Goal: Information Seeking & Learning: Learn about a topic

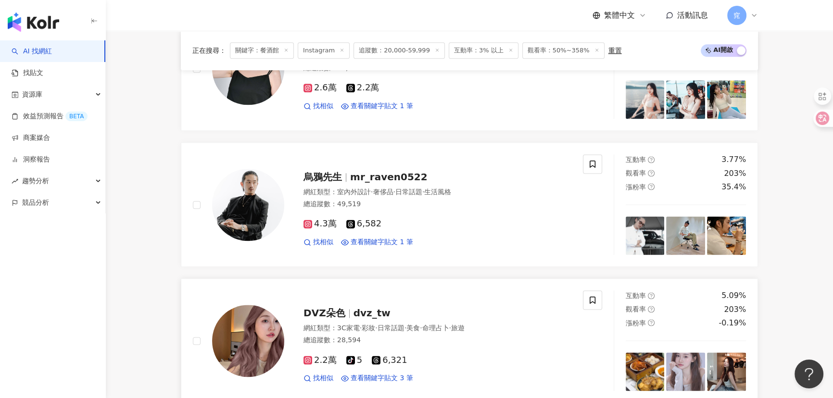
scroll to position [1617, 0]
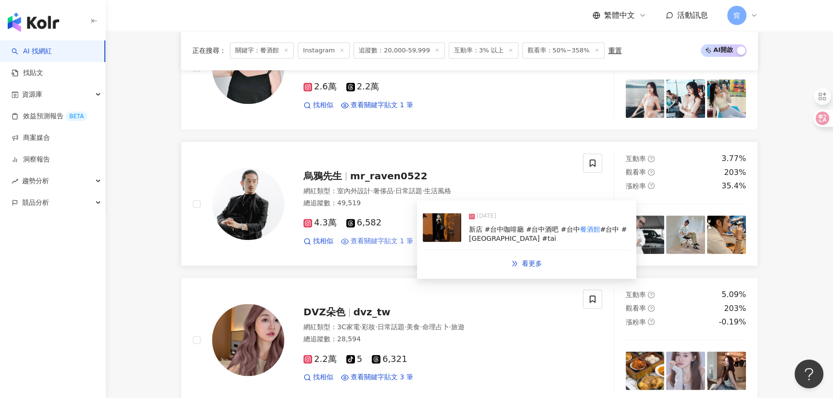
click at [392, 239] on span "查看關鍵字貼文 1 筆" at bounding box center [382, 242] width 63 height 10
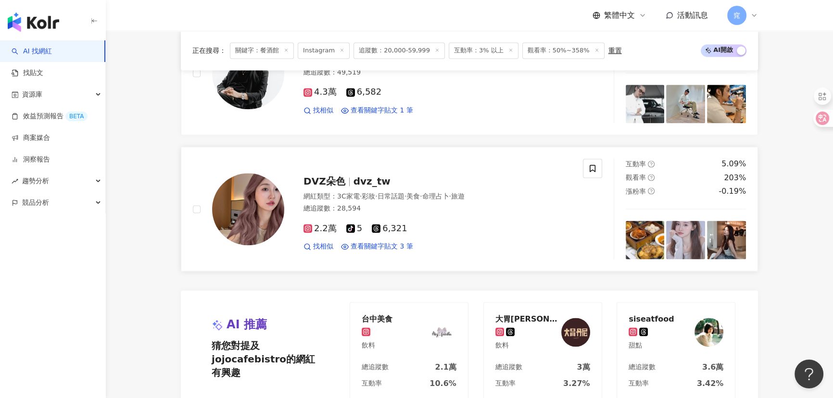
scroll to position [1749, 0]
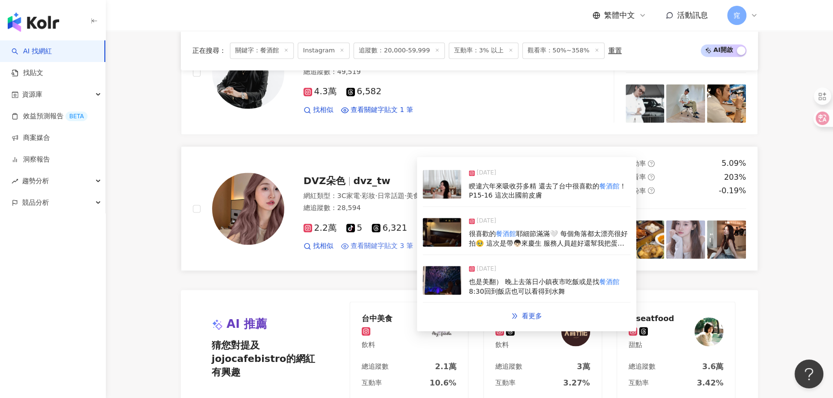
click at [370, 241] on span "查看關鍵字貼文 3 筆" at bounding box center [382, 246] width 63 height 10
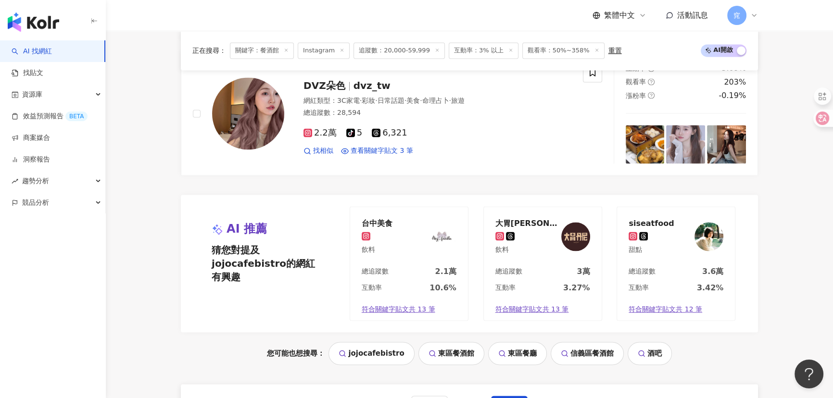
scroll to position [1924, 0]
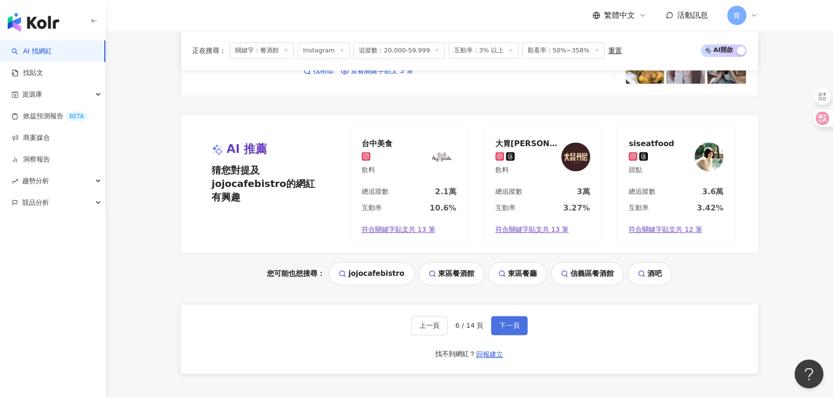
click at [514, 325] on span "下一頁" at bounding box center [509, 326] width 20 height 8
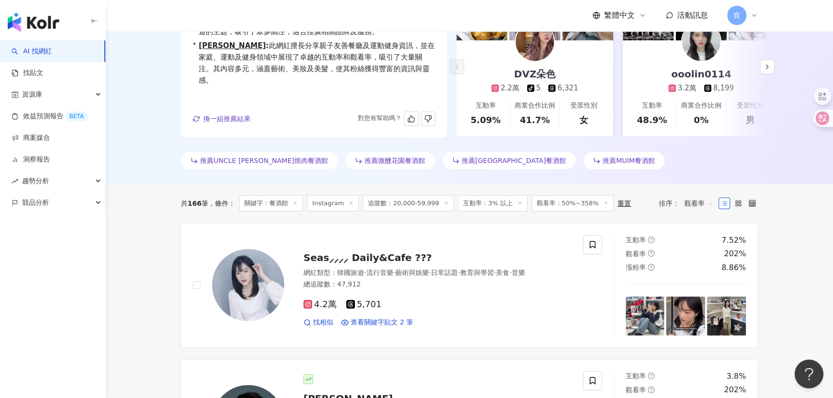
scroll to position [0, 0]
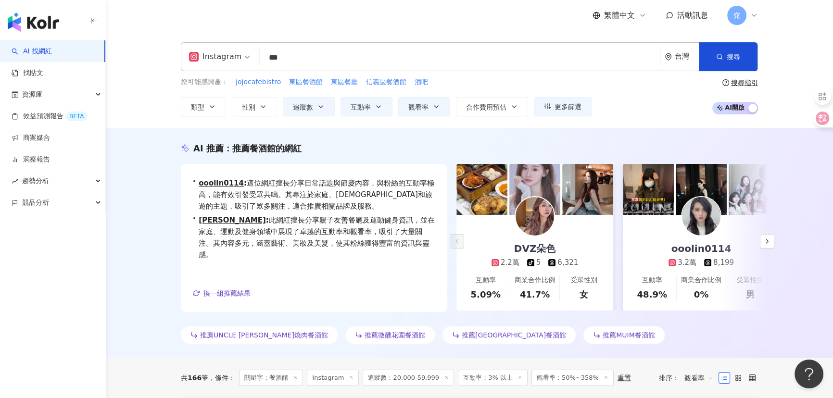
click at [653, 120] on div "Instagram *** 台灣 搜尋 d1065dc2-6916-42e5-b090-6a51b3249d66 燈塔美式餐酒館 Lighthouse Bar…" at bounding box center [469, 79] width 727 height 97
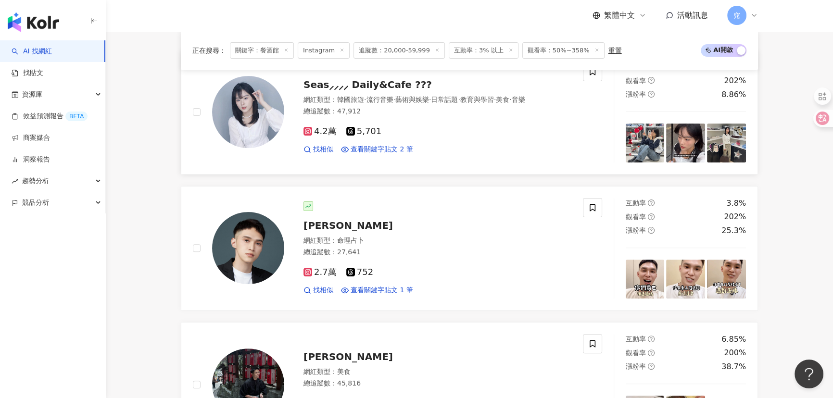
scroll to position [350, 0]
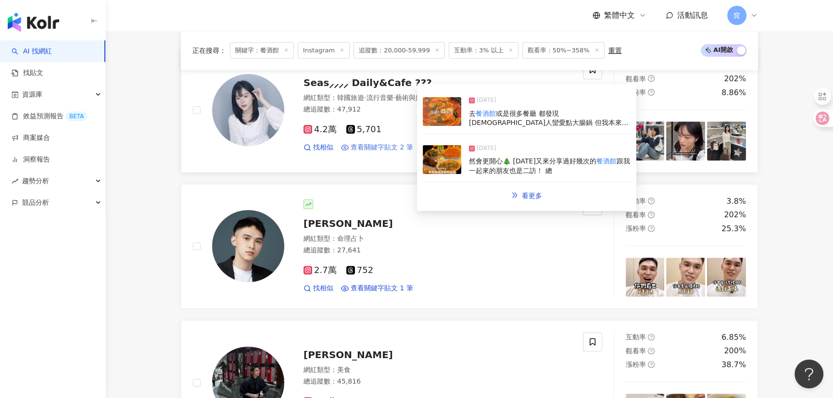
click at [398, 149] on span "查看關鍵字貼文 2 筆" at bounding box center [382, 148] width 63 height 10
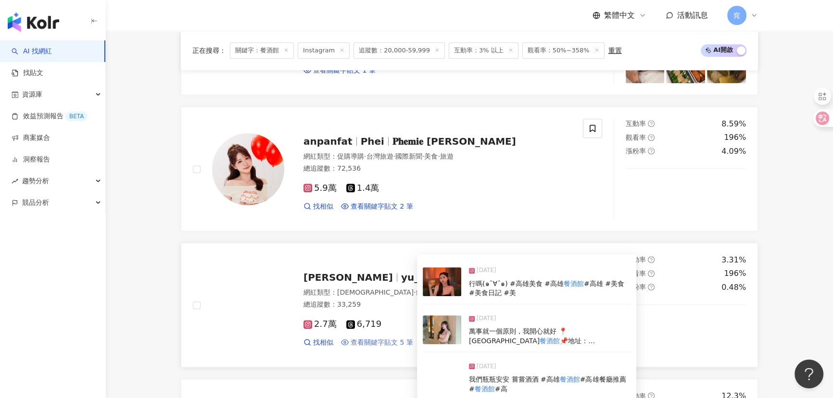
scroll to position [874, 0]
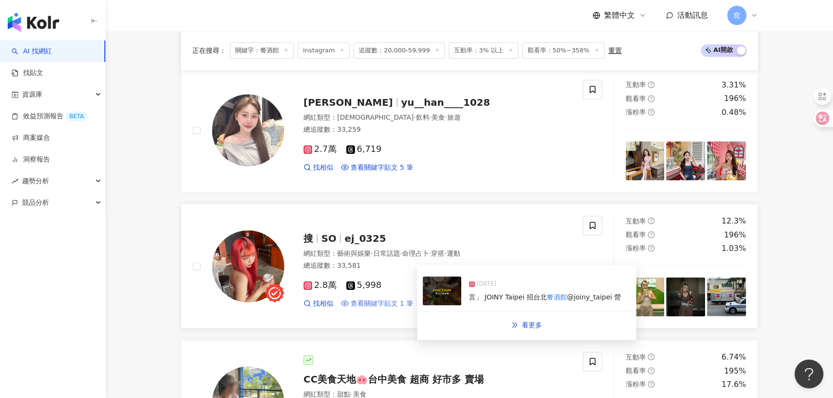
click at [377, 303] on span "查看關鍵字貼文 1 筆" at bounding box center [382, 304] width 63 height 10
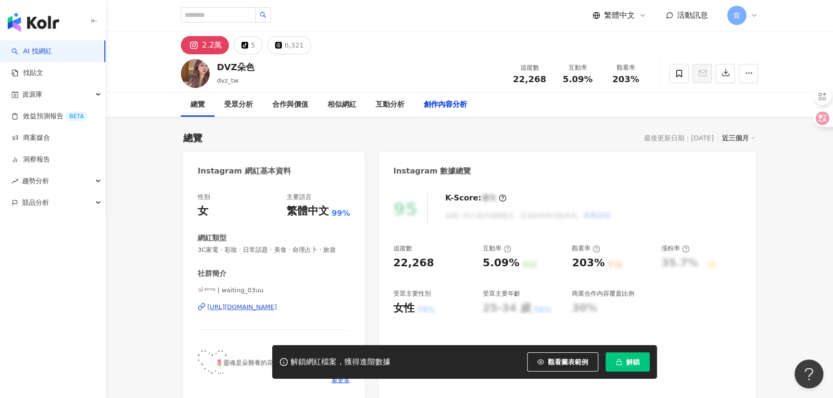
scroll to position [2932, 0]
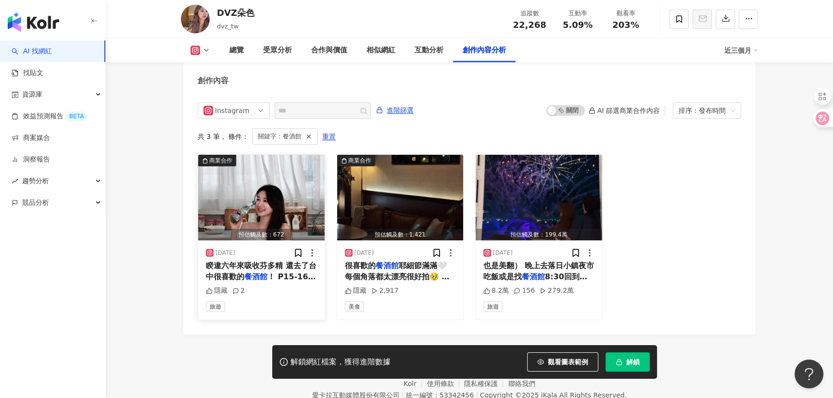
click at [286, 272] on span "！ P15-16 這次出國前皮膚" at bounding box center [261, 282] width 110 height 20
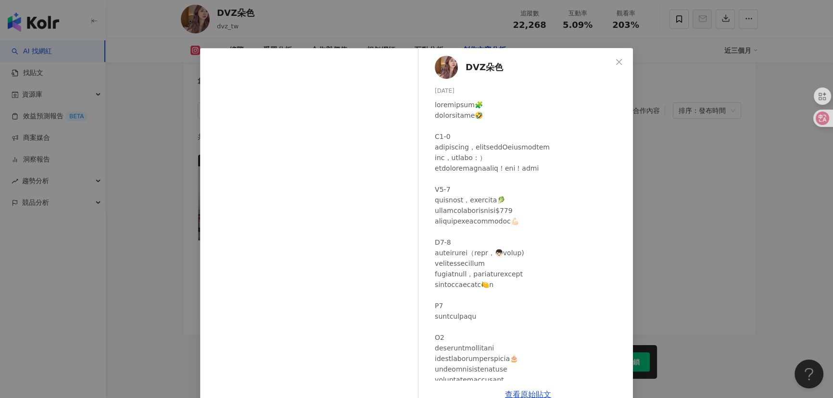
click at [95, 286] on div "DVZ朵色 2025/7/1 隱藏 2 查看原始貼文" at bounding box center [416, 199] width 833 height 398
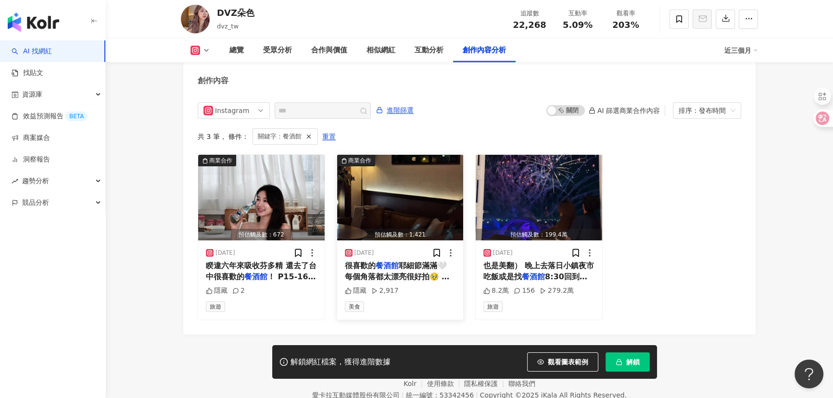
click at [401, 273] on span "耶細節滿滿🤍 每個角落都太漂亮很好拍🥹 這次是帶👦🏻來慶生 服務人員超好還幫我把蛋糕換成他們的盤子裝 說這樣比較漂亮 他們有分三個時段 早晚宵夜的餐點都不同 …" at bounding box center [400, 335] width 111 height 149
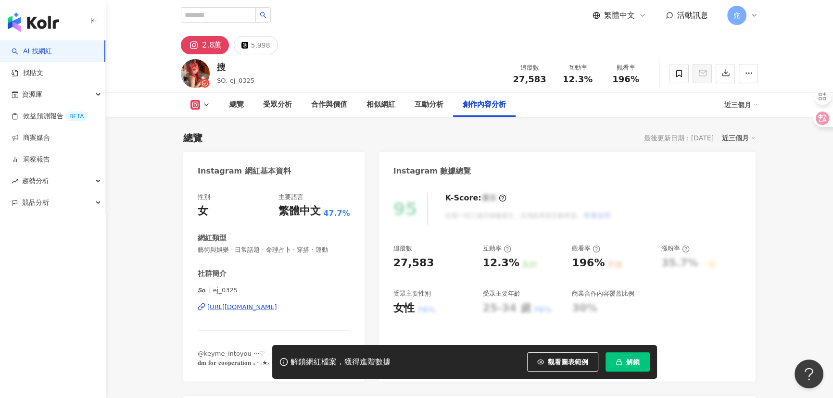
scroll to position [2949, 0]
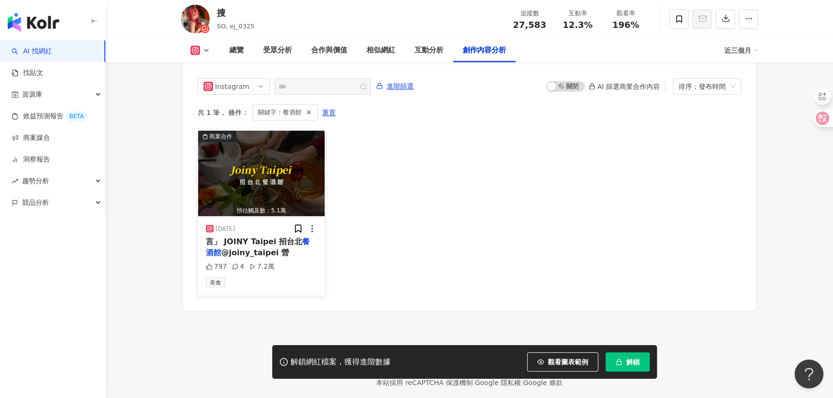
click at [267, 237] on span "言」 JOINY Taipei 招台北" at bounding box center [254, 241] width 96 height 9
